Goal: Task Accomplishment & Management: Manage account settings

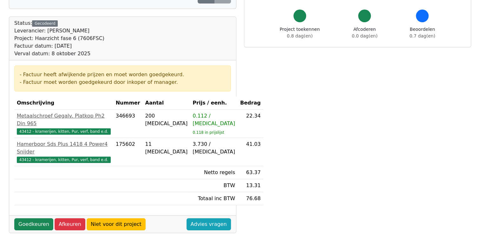
scroll to position [51, 0]
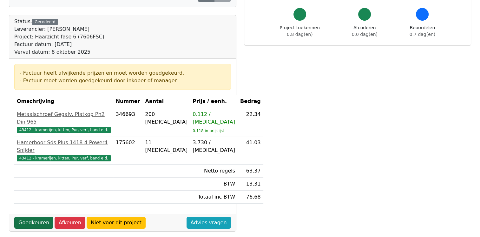
click at [28, 216] on link "Goedkeuren" at bounding box center [33, 222] width 39 height 12
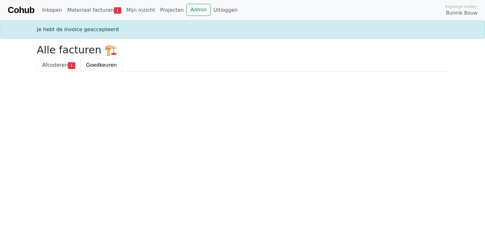
click at [58, 65] on span "Afcoderen" at bounding box center [55, 65] width 26 height 6
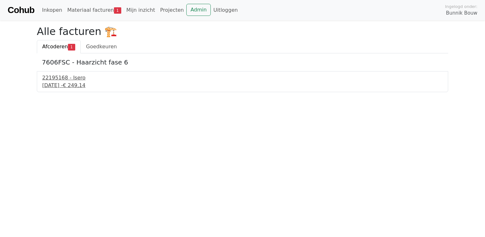
click at [53, 87] on div "[DATE] - € 249,14" at bounding box center [242, 86] width 400 height 8
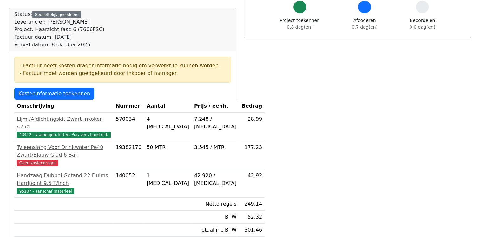
scroll to position [60, 0]
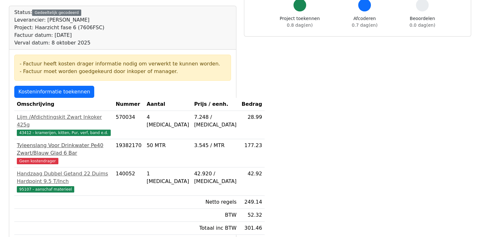
click at [40, 158] on span "Geen kostendrager" at bounding box center [38, 161] width 42 height 6
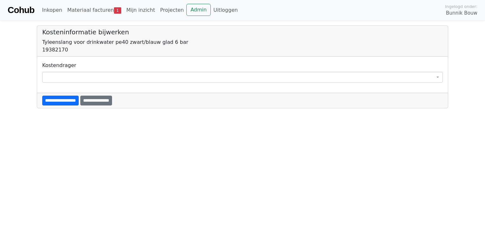
click at [78, 76] on span at bounding box center [242, 77] width 400 height 11
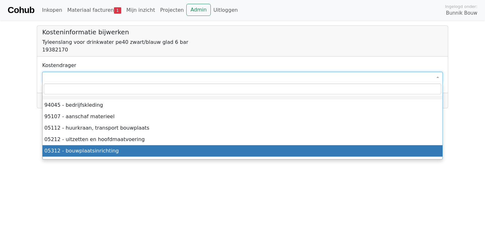
select select "****"
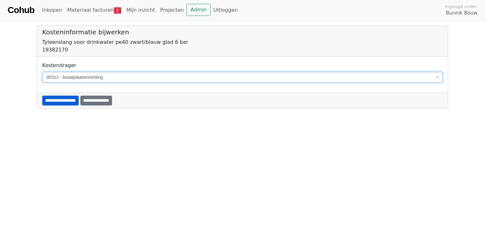
click at [77, 101] on input "**********" at bounding box center [60, 100] width 36 height 10
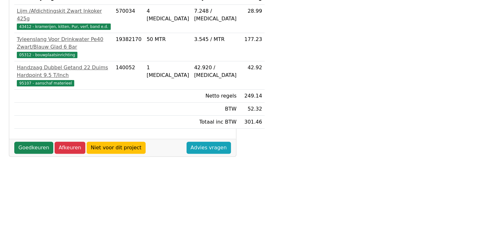
scroll to position [166, 0]
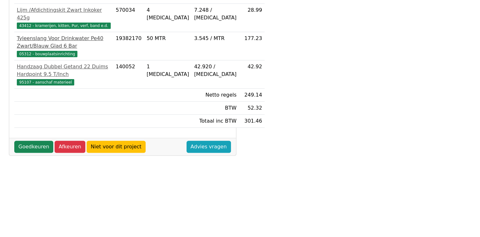
click at [66, 38] on div "Tyleenslang Voor Drinkwater Pe40 Zwart/Blauw Glad 6 Bar" at bounding box center [64, 42] width 94 height 15
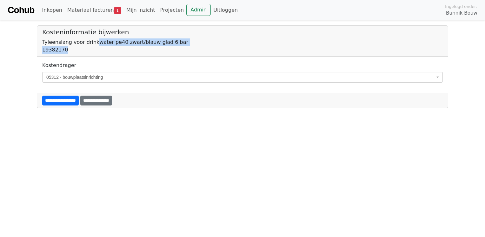
drag, startPoint x: 93, startPoint y: 40, endPoint x: 113, endPoint y: 49, distance: 22.0
click at [113, 49] on div "Kosteninformatie bijwerken Tyleenslang voor drinkwater pe40 zwart/blauw glad 6 …" at bounding box center [242, 41] width 411 height 31
drag, startPoint x: 113, startPoint y: 49, endPoint x: 188, endPoint y: 71, distance: 78.1
click at [188, 71] on div "**********" at bounding box center [242, 72] width 400 height 21
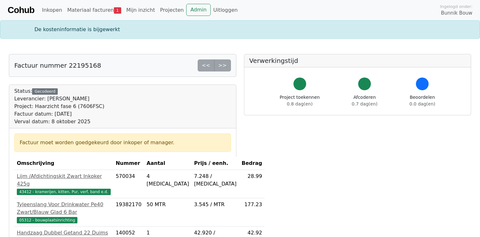
scroll to position [155, 0]
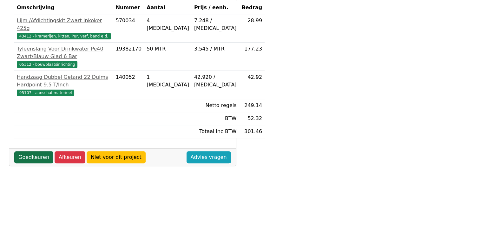
click at [32, 163] on link "Goedkeuren" at bounding box center [33, 157] width 39 height 12
